Goal: Navigation & Orientation: Find specific page/section

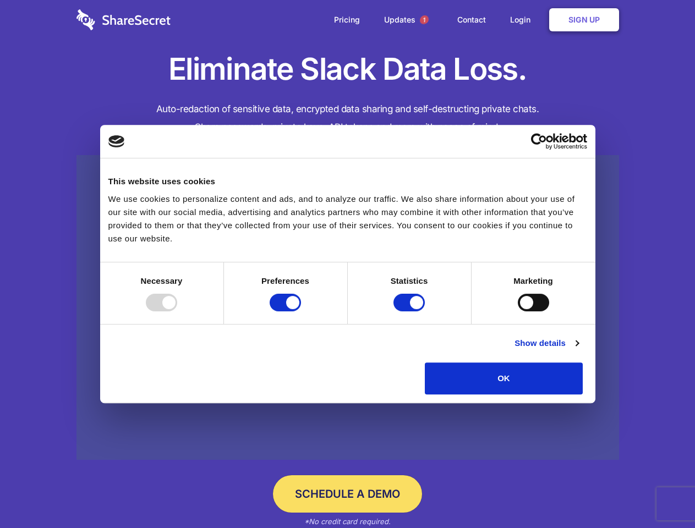
click at [177, 312] on div at bounding box center [161, 303] width 31 height 18
click at [301, 312] on input "Preferences" at bounding box center [285, 303] width 31 height 18
checkbox input "false"
click at [411, 312] on input "Statistics" at bounding box center [409, 303] width 31 height 18
checkbox input "false"
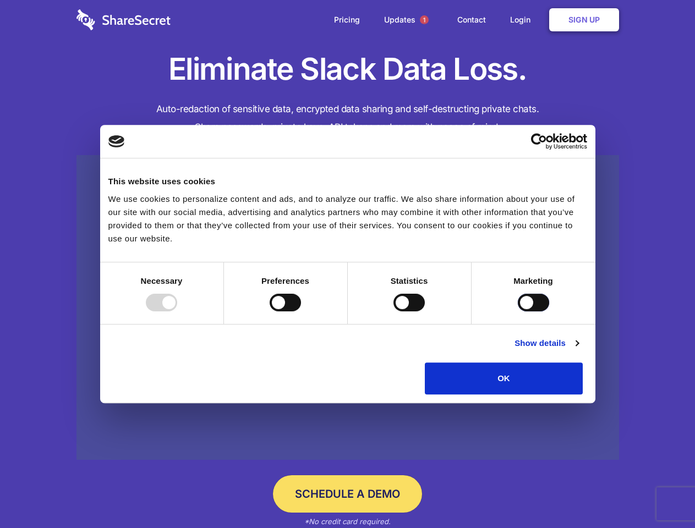
click at [518, 312] on input "Marketing" at bounding box center [533, 303] width 31 height 18
checkbox input "true"
click at [579, 350] on link "Show details" at bounding box center [547, 343] width 64 height 13
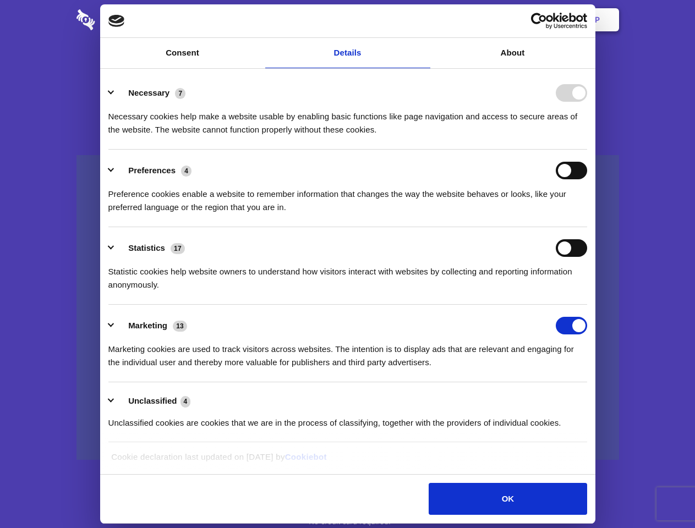
click at [587, 150] on li "Necessary 7 Necessary cookies help make a website usable by enabling basic func…" at bounding box center [347, 111] width 479 height 78
click at [424, 20] on span "1" at bounding box center [424, 19] width 9 height 9
